Goal: Task Accomplishment & Management: Use online tool/utility

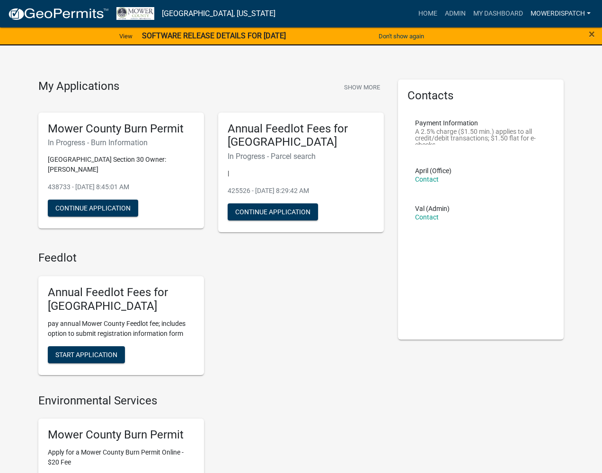
click at [568, 17] on link "MowerDispatch" at bounding box center [561, 14] width 68 height 18
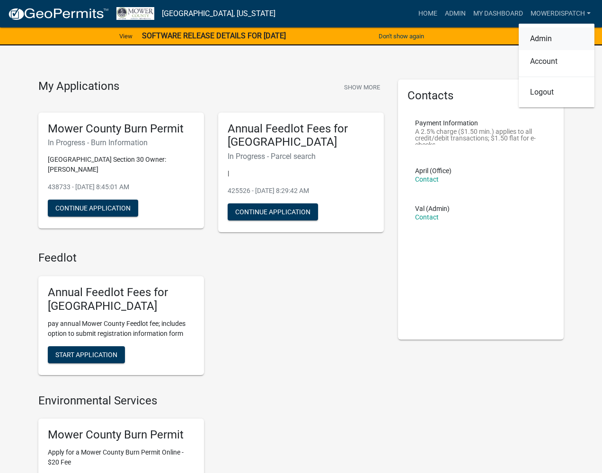
click at [546, 36] on link "Admin" at bounding box center [557, 38] width 76 height 23
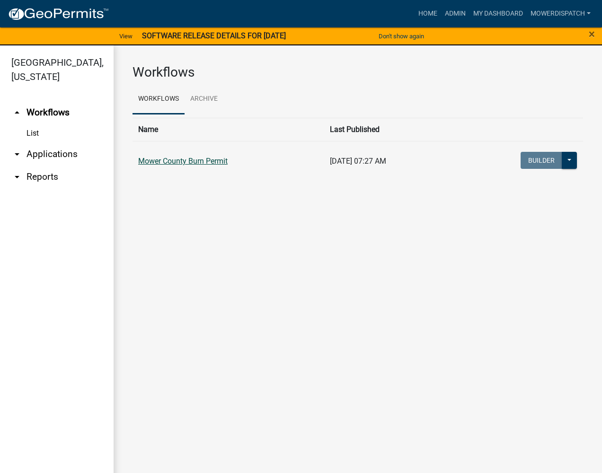
click at [221, 159] on link "Mower County Burn Permit" at bounding box center [182, 161] width 89 height 9
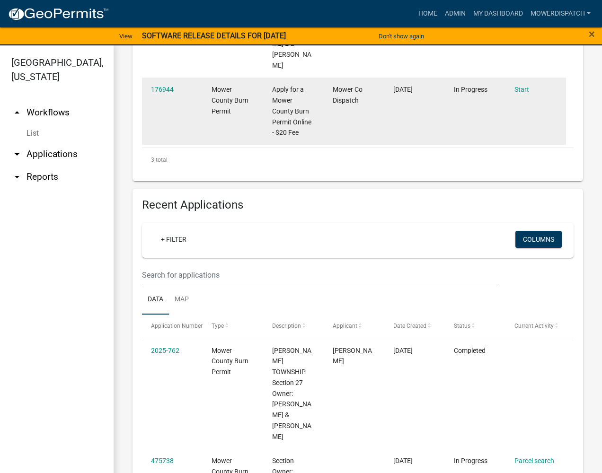
scroll to position [473, 0]
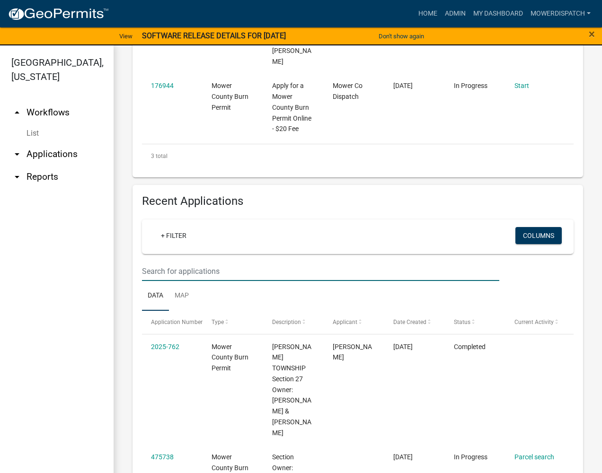
drag, startPoint x: 192, startPoint y: 262, endPoint x: 197, endPoint y: 263, distance: 5.7
click at [192, 263] on input "text" at bounding box center [320, 271] width 357 height 19
click at [222, 262] on input "text" at bounding box center [320, 271] width 357 height 19
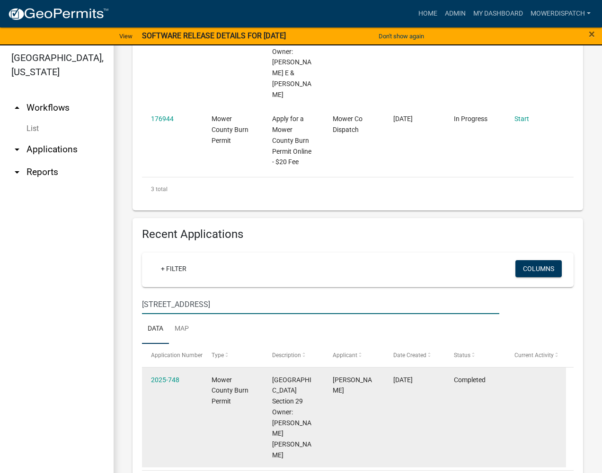
scroll to position [11, 0]
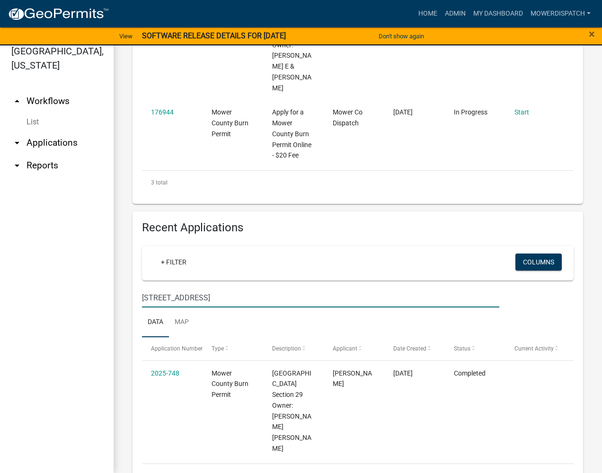
type input "[STREET_ADDRESS]"
